Goal: Navigation & Orientation: Understand site structure

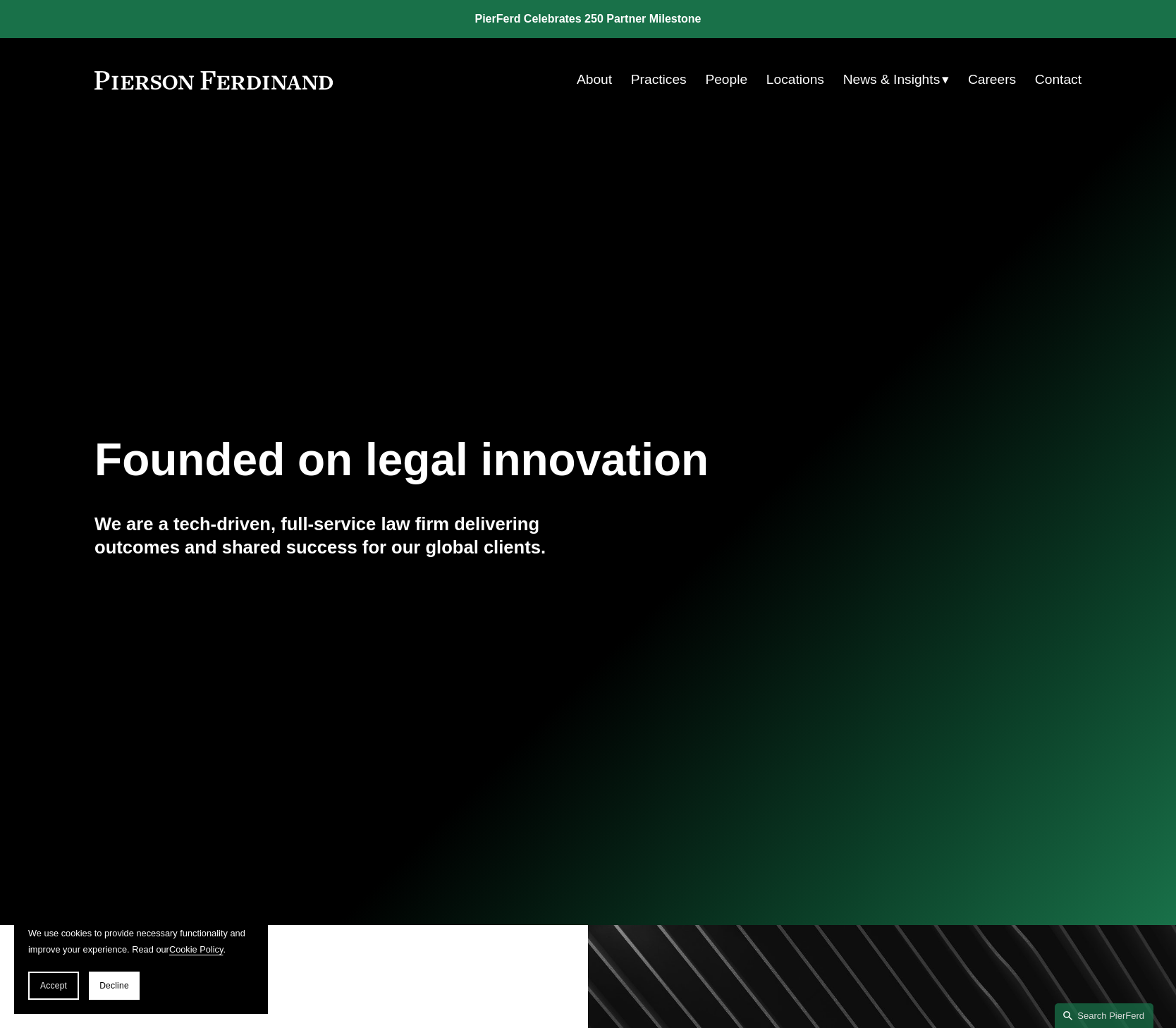
click at [589, 78] on link "About" at bounding box center [594, 80] width 35 height 27
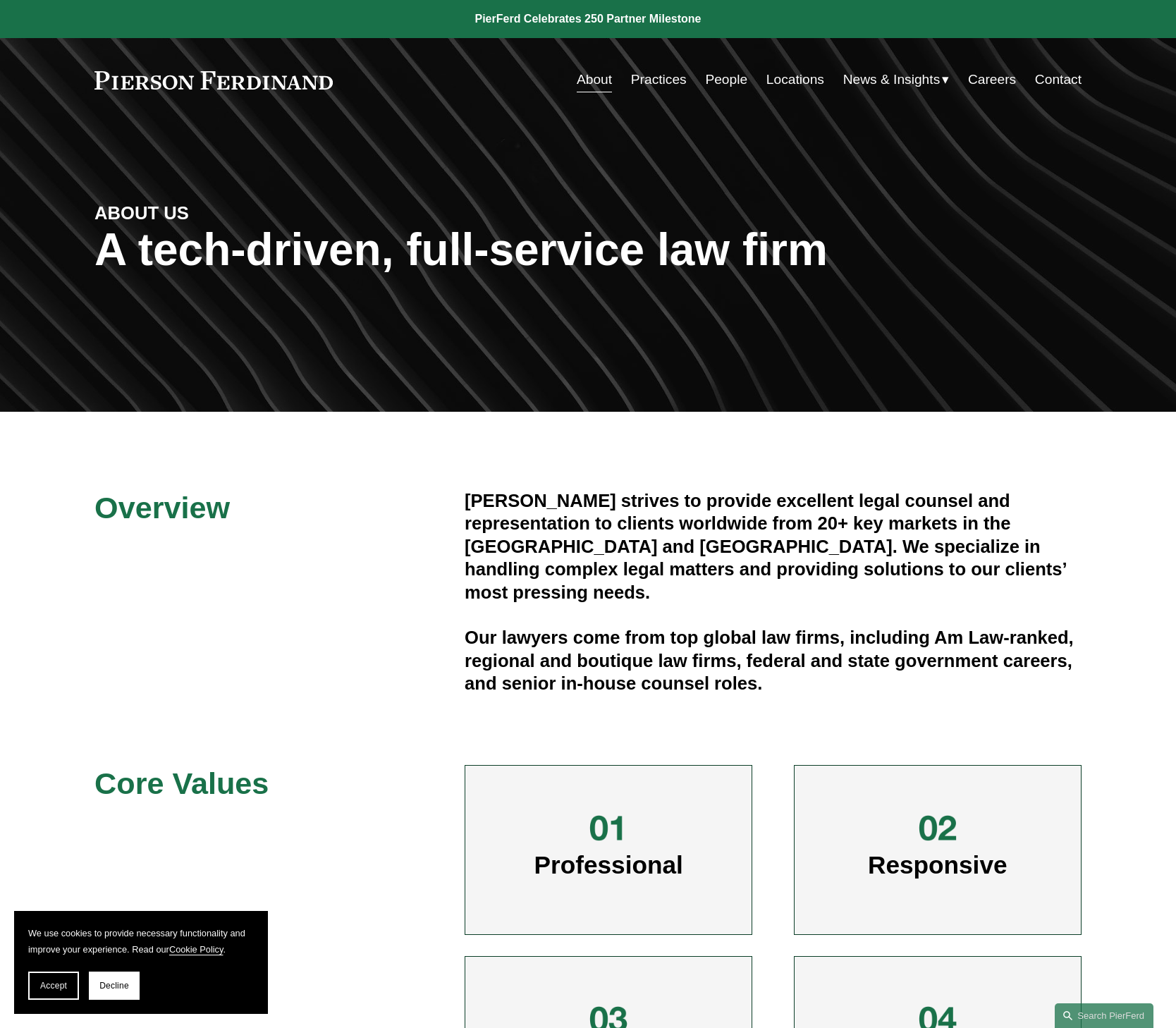
click at [671, 78] on link "Practices" at bounding box center [659, 80] width 56 height 27
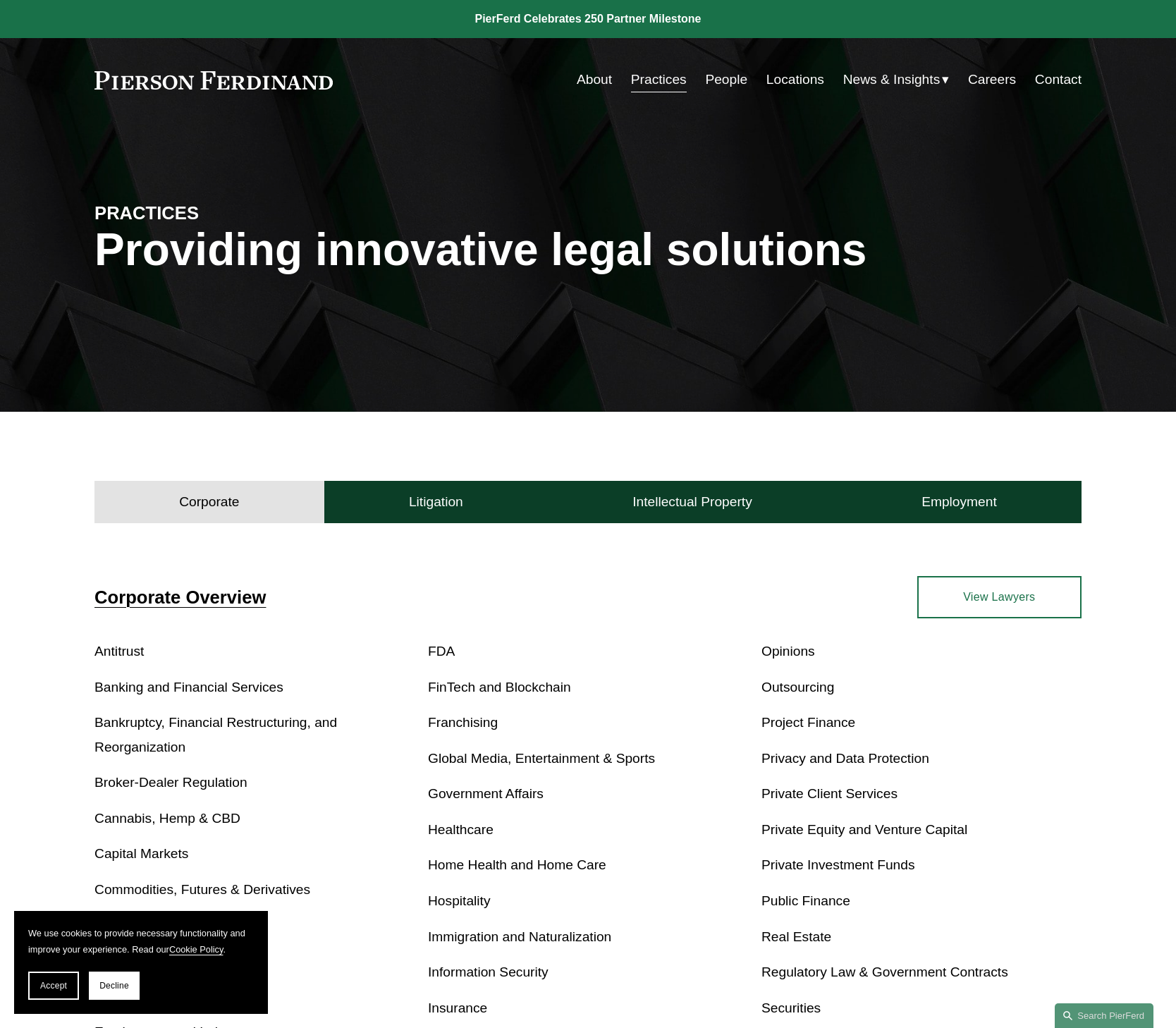
click at [578, 83] on link "About" at bounding box center [594, 80] width 35 height 27
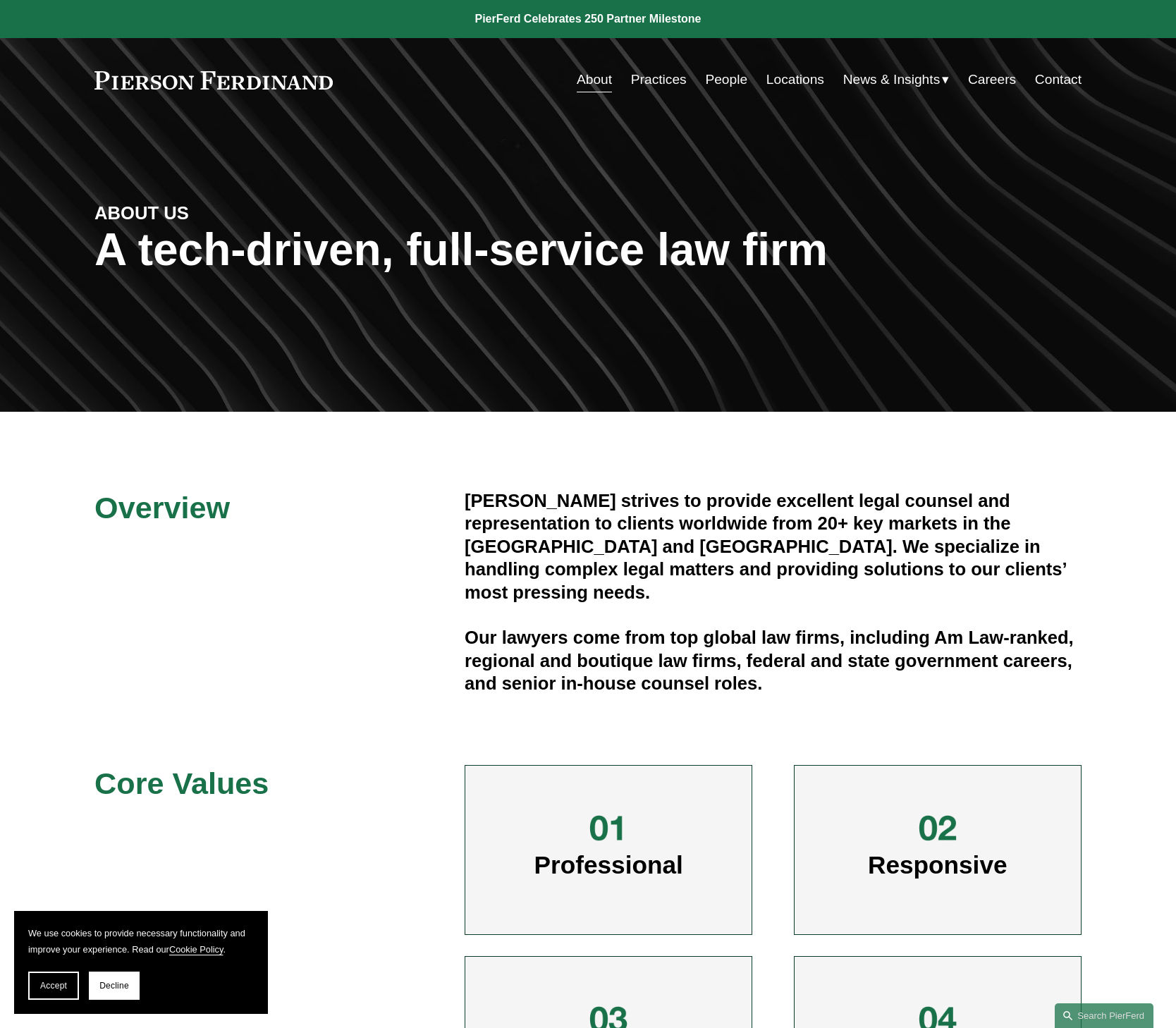
click at [794, 78] on link "Locations" at bounding box center [795, 80] width 58 height 27
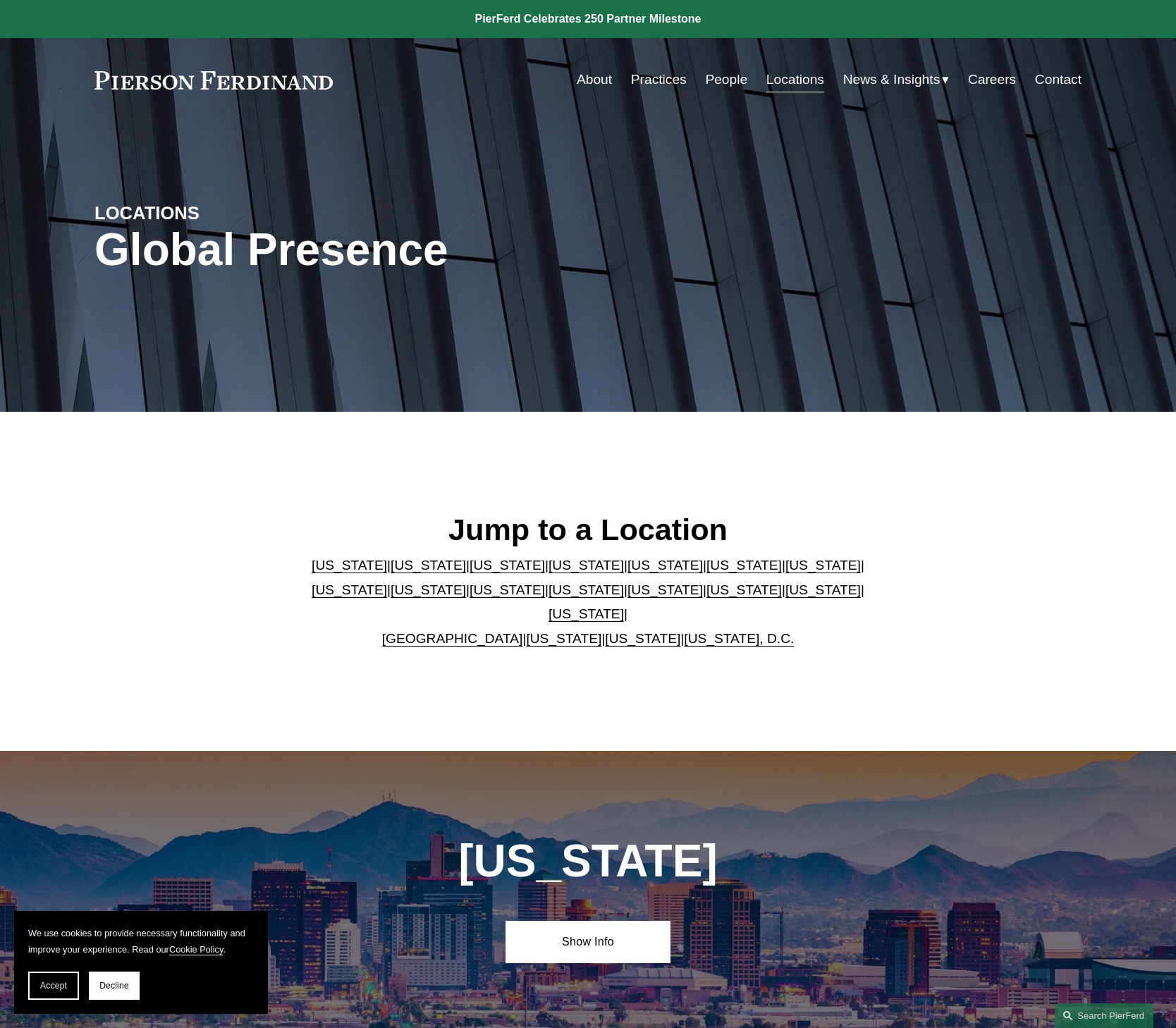
click at [592, 84] on link "About" at bounding box center [594, 80] width 35 height 27
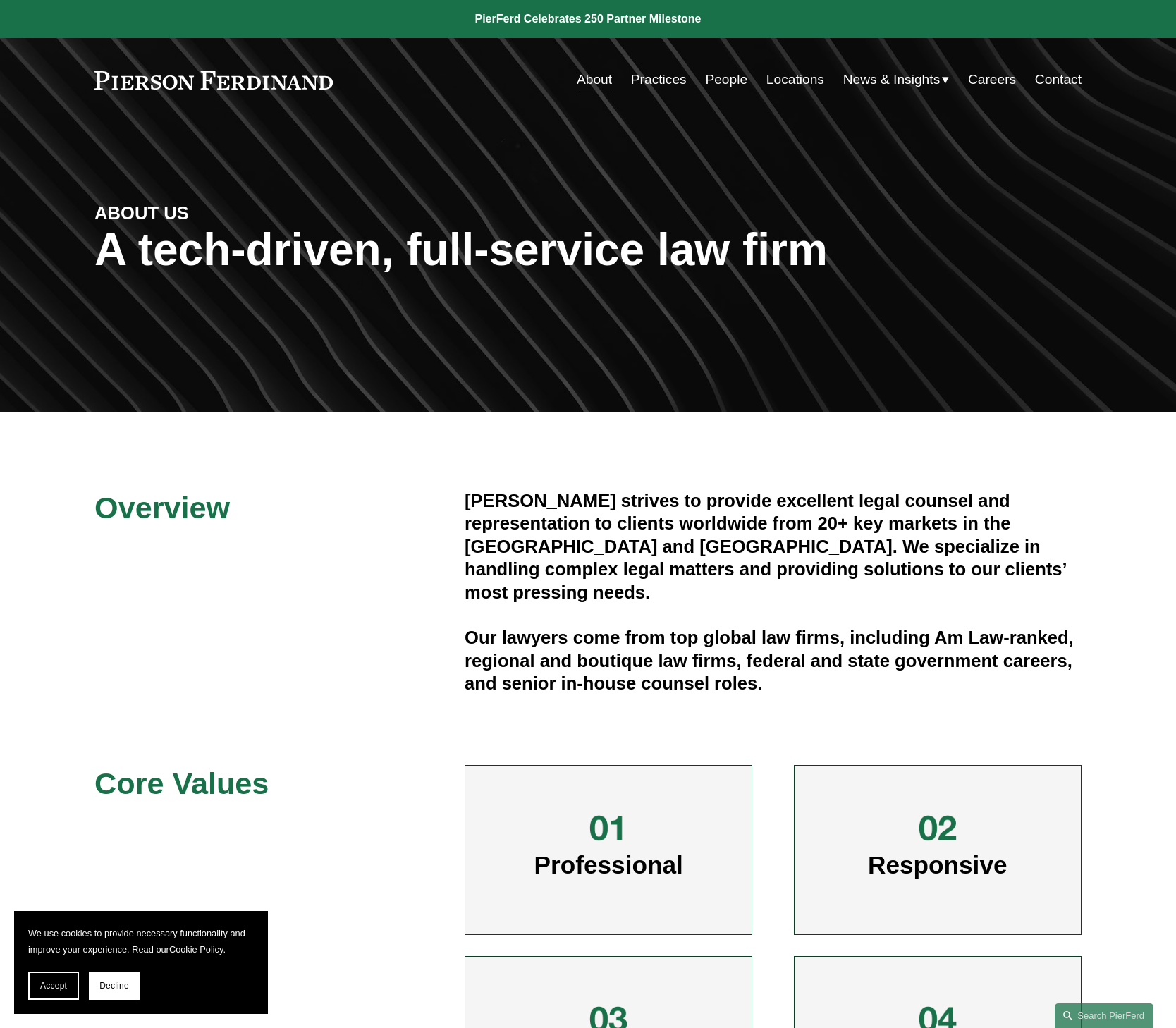
click at [804, 84] on link "Locations" at bounding box center [795, 80] width 58 height 27
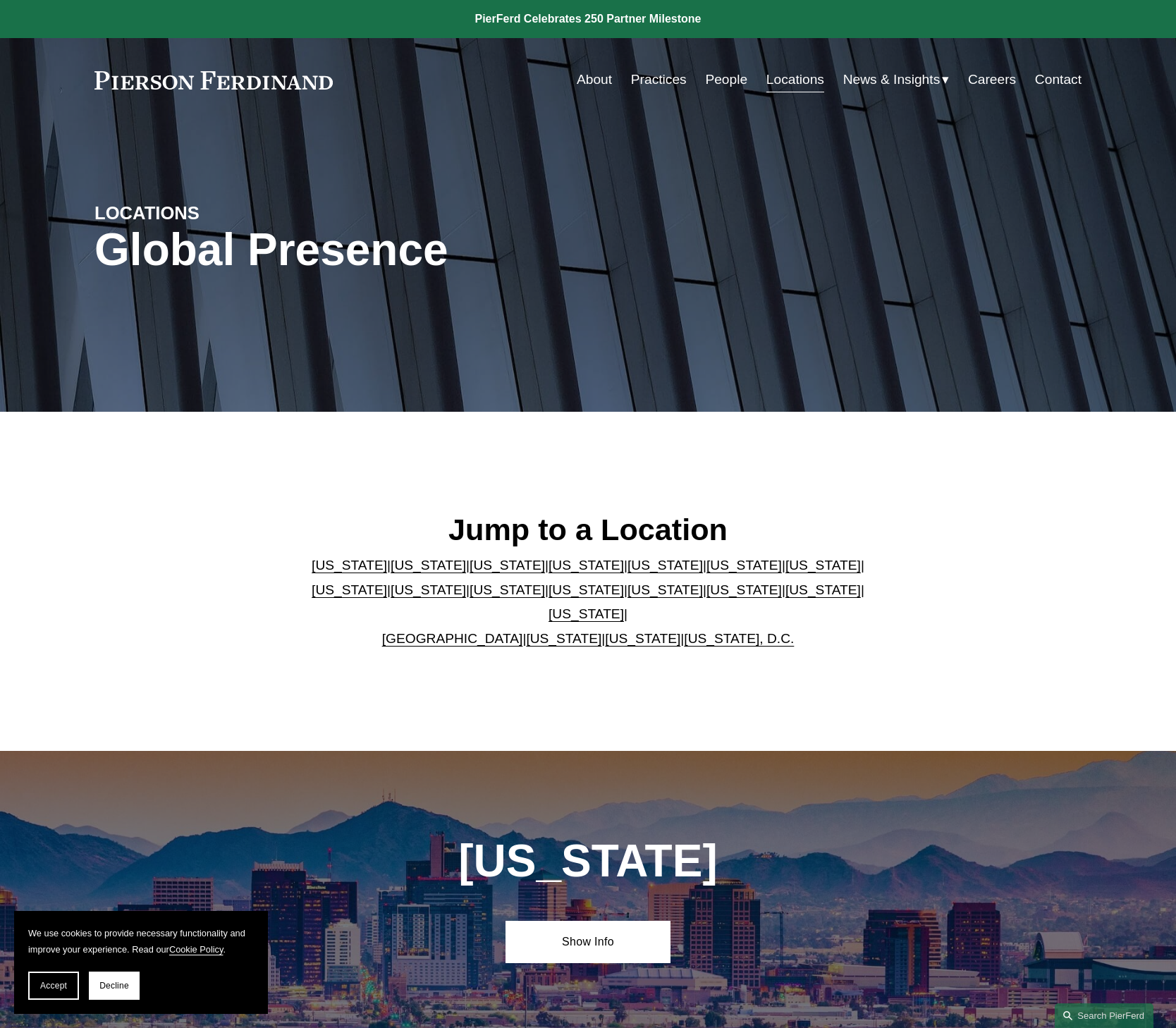
click at [597, 81] on link "About" at bounding box center [594, 80] width 35 height 27
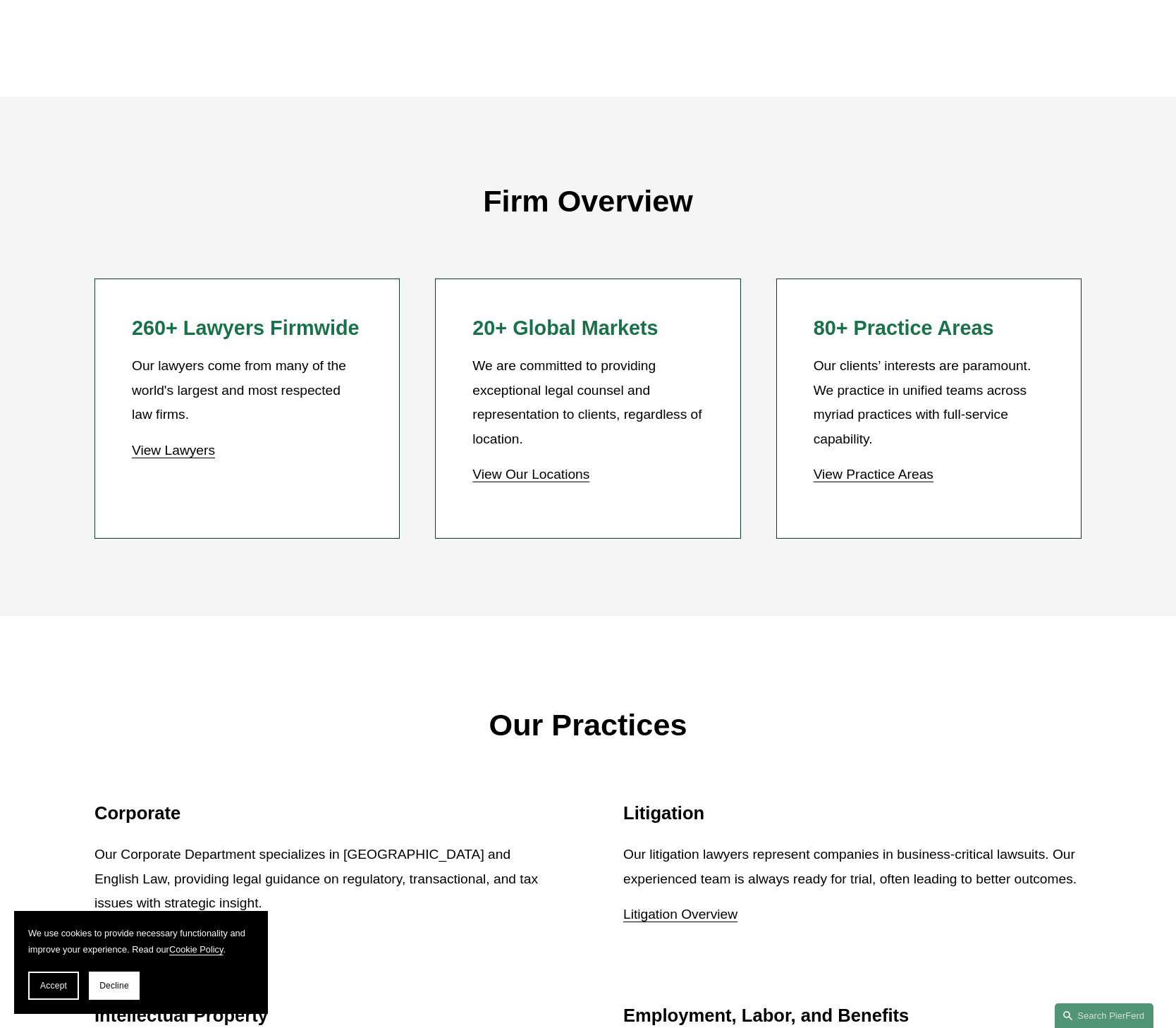
scroll to position [1481, 0]
